Goal: Task Accomplishment & Management: Complete application form

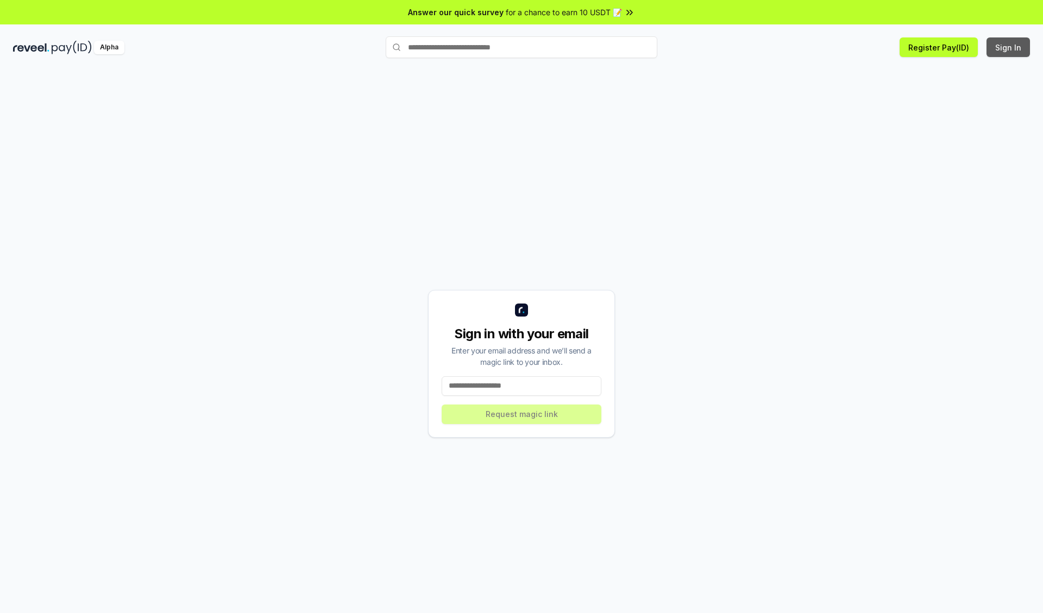
click at [1008, 47] on button "Sign In" at bounding box center [1007, 47] width 43 height 20
type input "**********"
click at [521, 414] on button "Request magic link" at bounding box center [521, 415] width 160 height 20
